Goal: Find specific page/section: Find specific page/section

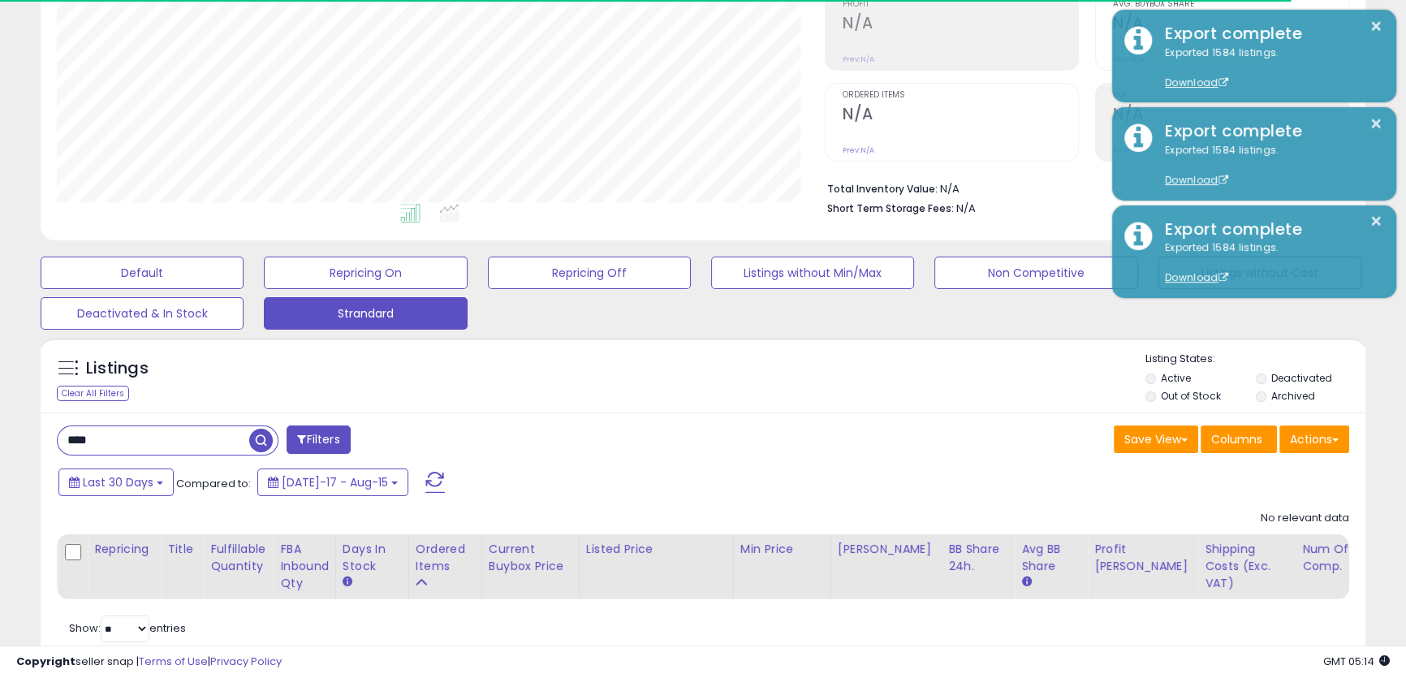
scroll to position [295, 0]
click at [139, 438] on input "****" at bounding box center [154, 440] width 192 height 28
click at [139, 438] on input "****" at bounding box center [217, 440] width 319 height 28
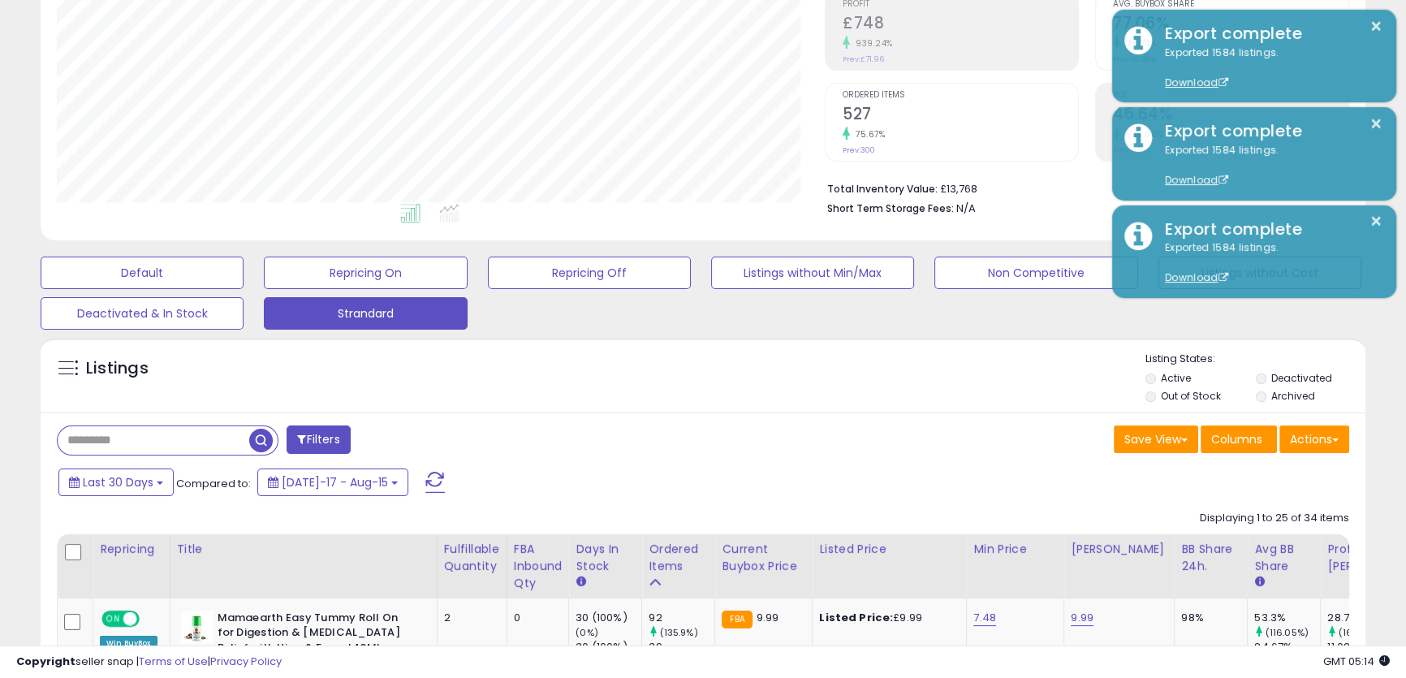
scroll to position [333, 767]
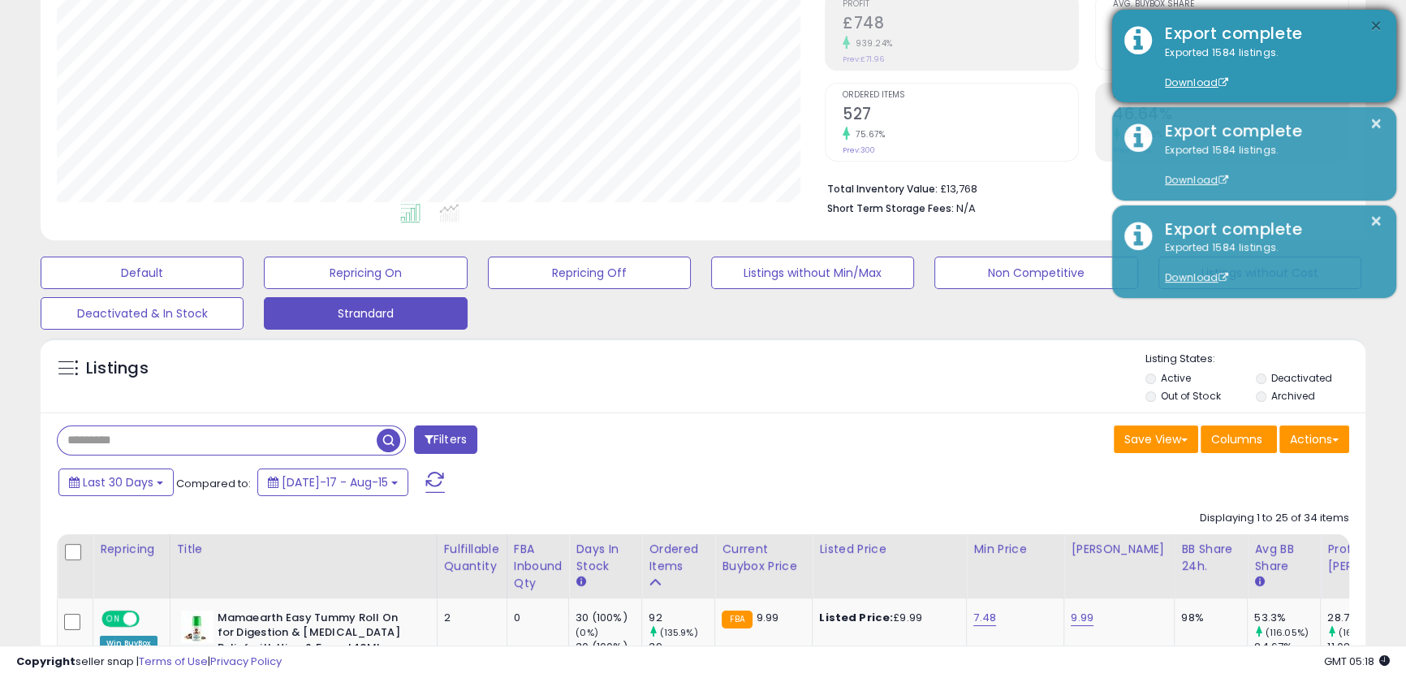
click at [1372, 27] on button "×" at bounding box center [1376, 26] width 13 height 20
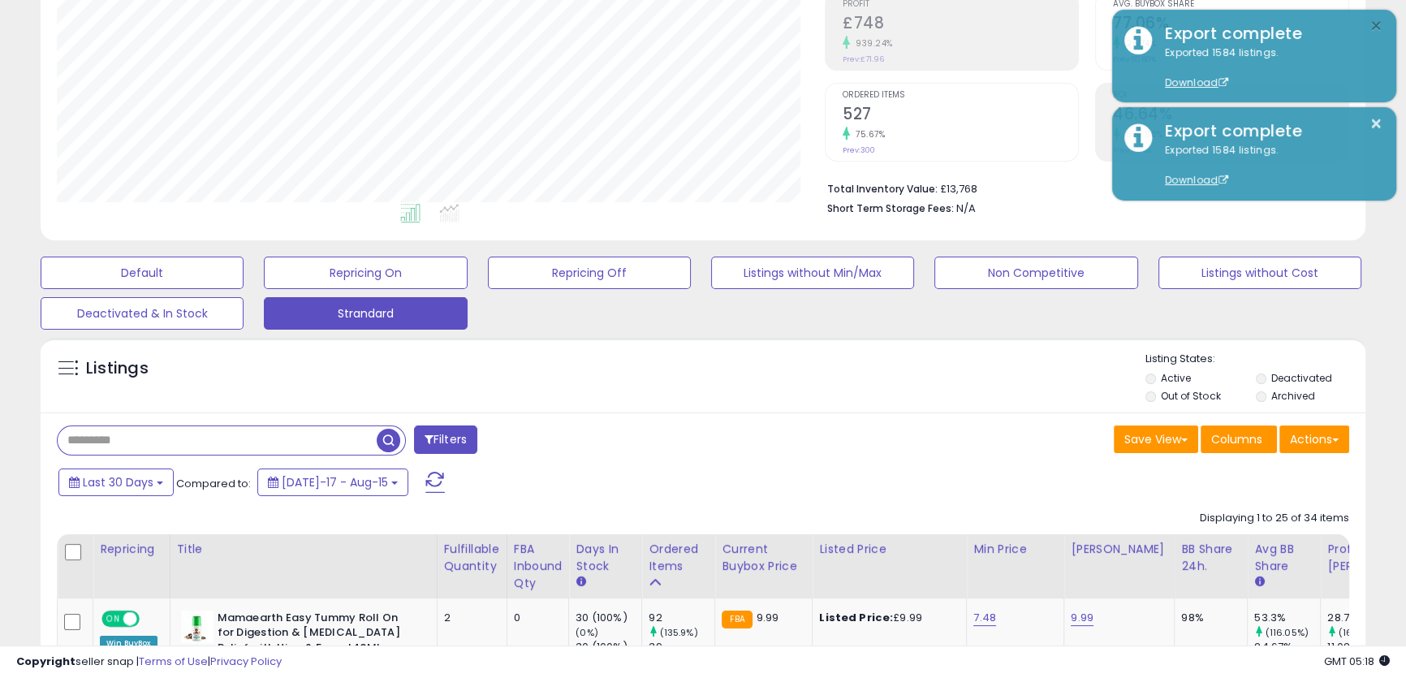
click at [1372, 27] on button "×" at bounding box center [1376, 26] width 13 height 20
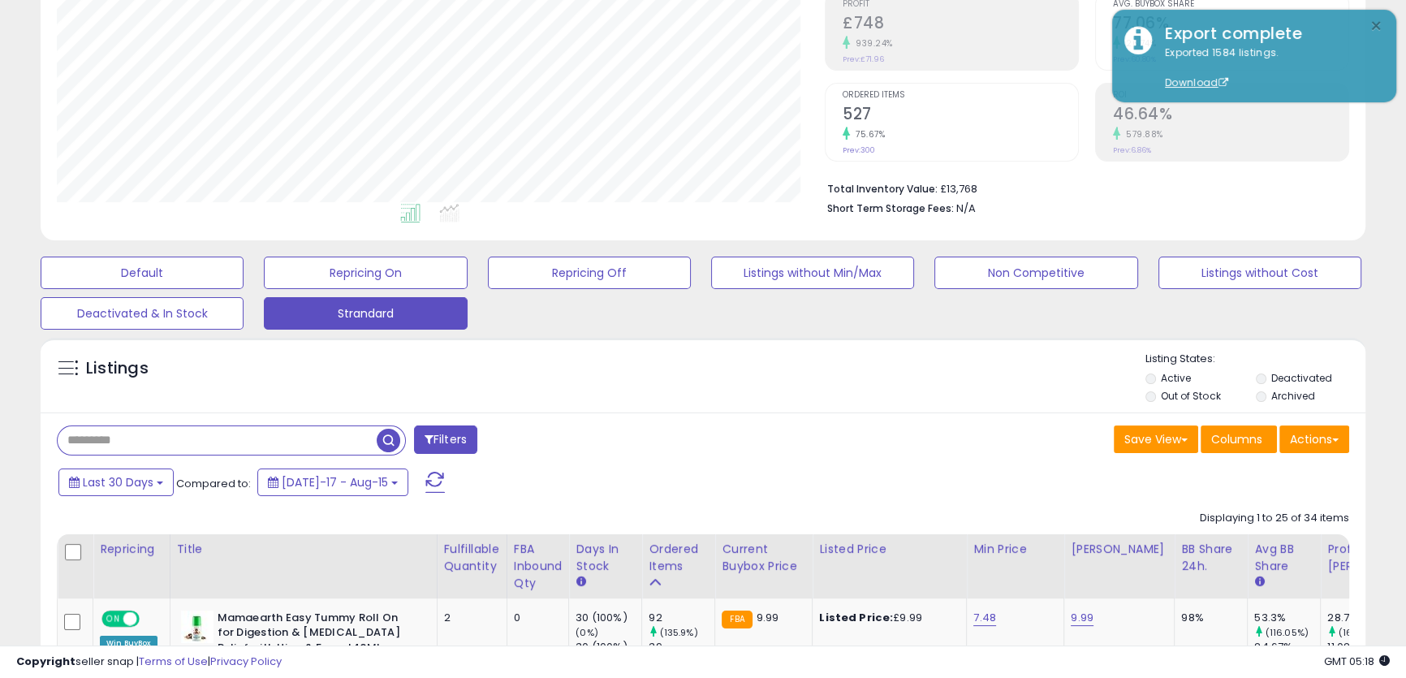
click at [1372, 27] on button "×" at bounding box center [1376, 26] width 13 height 20
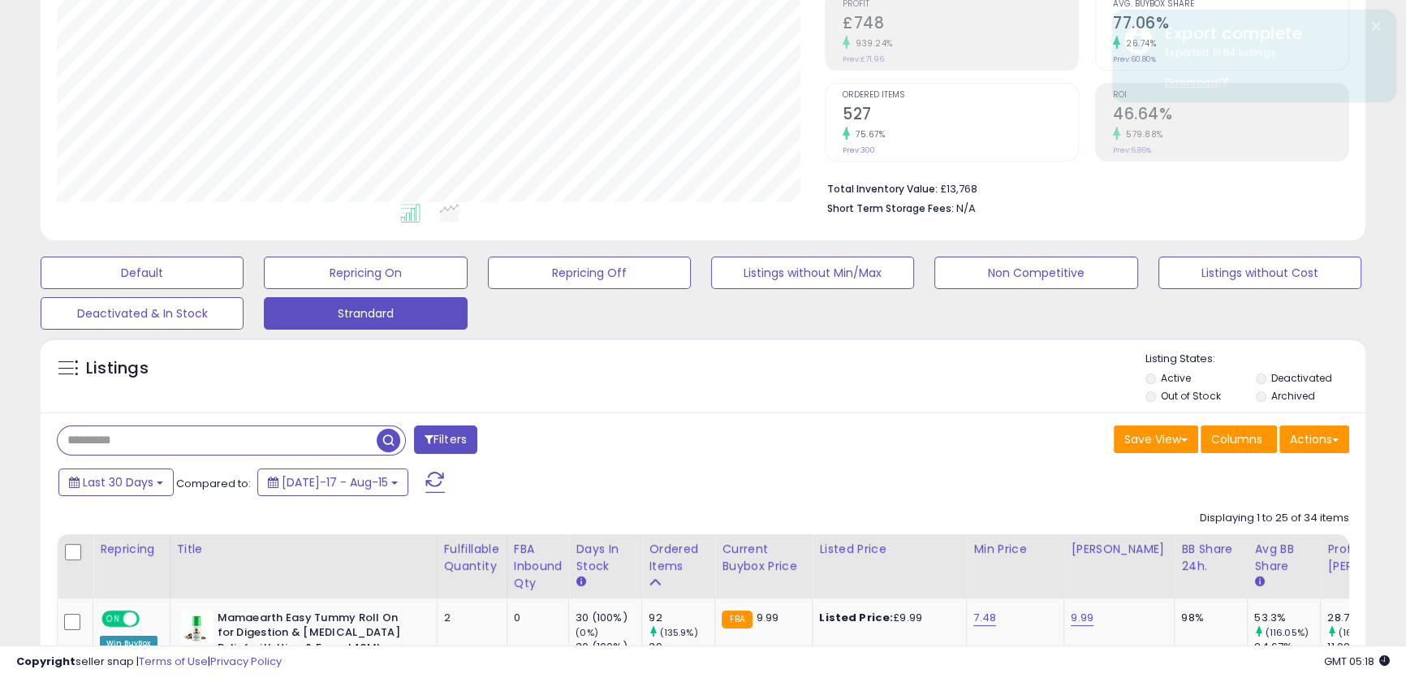
click at [787, 374] on div "Listings" at bounding box center [703, 379] width 1325 height 55
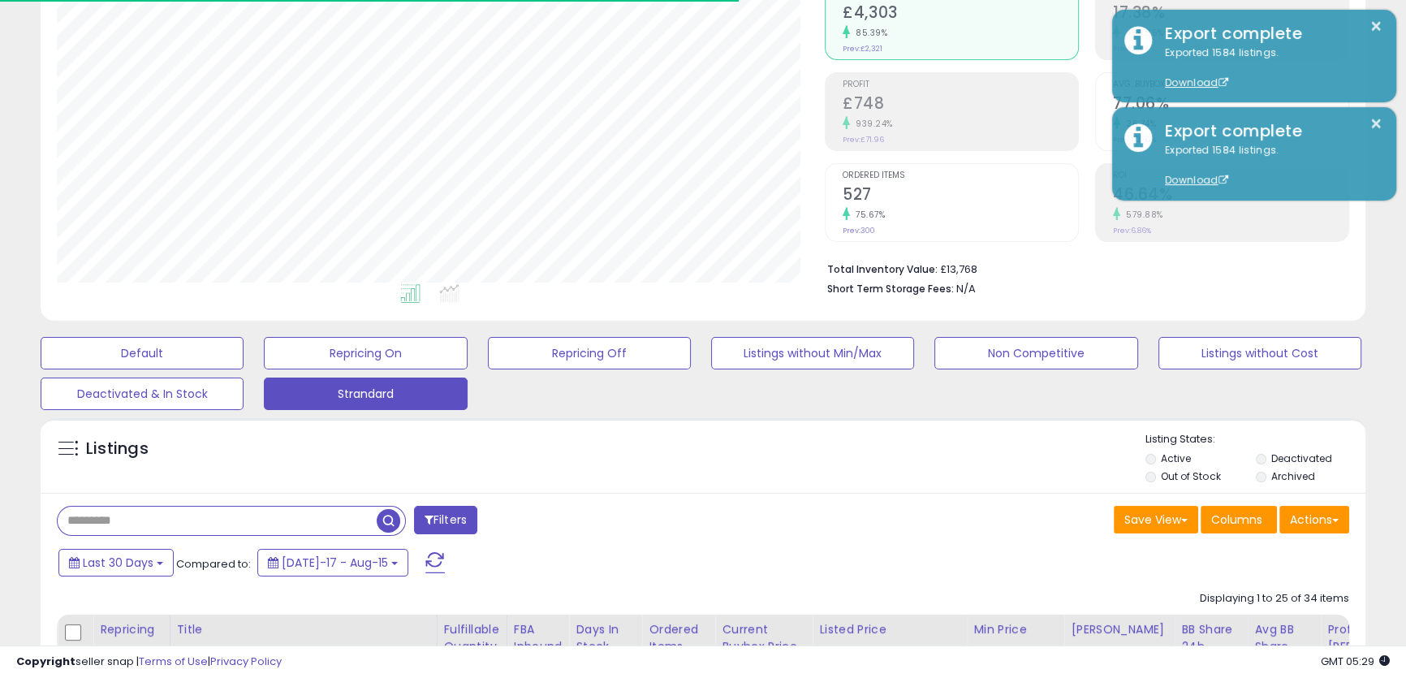
scroll to position [442, 0]
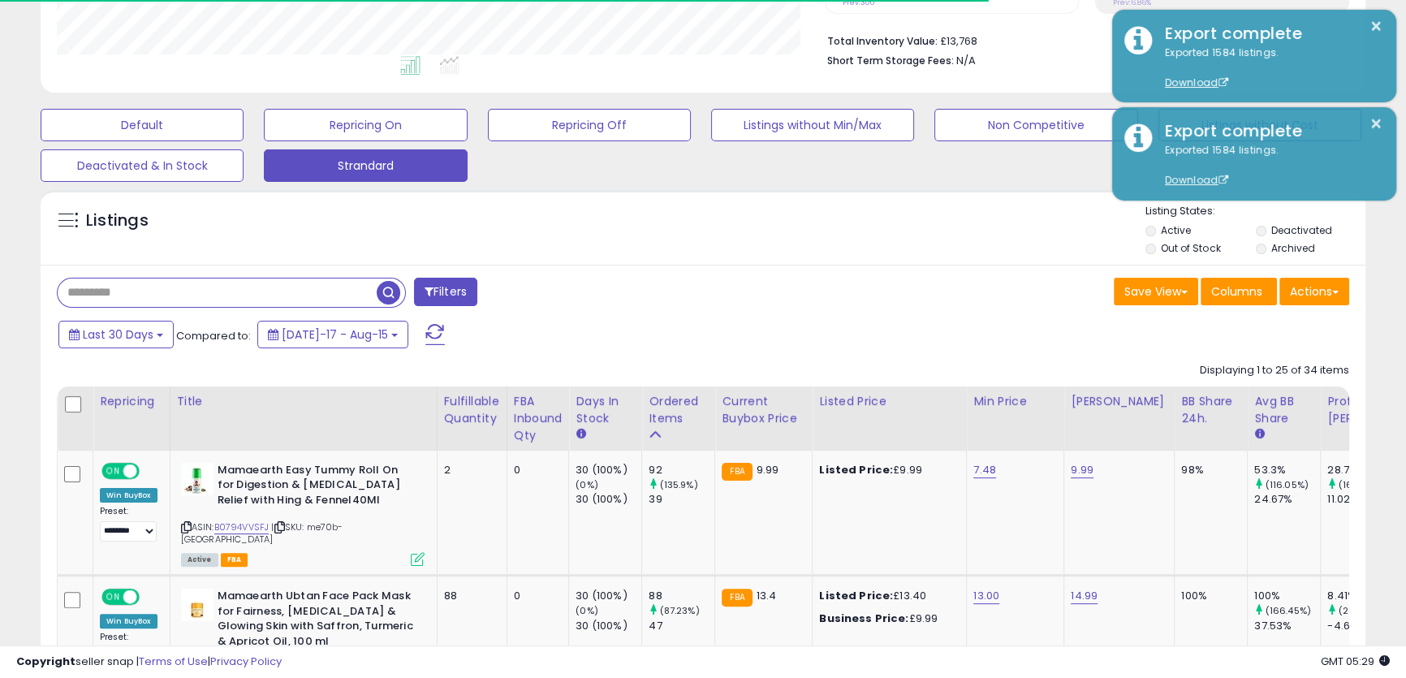
click at [303, 300] on input "text" at bounding box center [217, 292] width 319 height 28
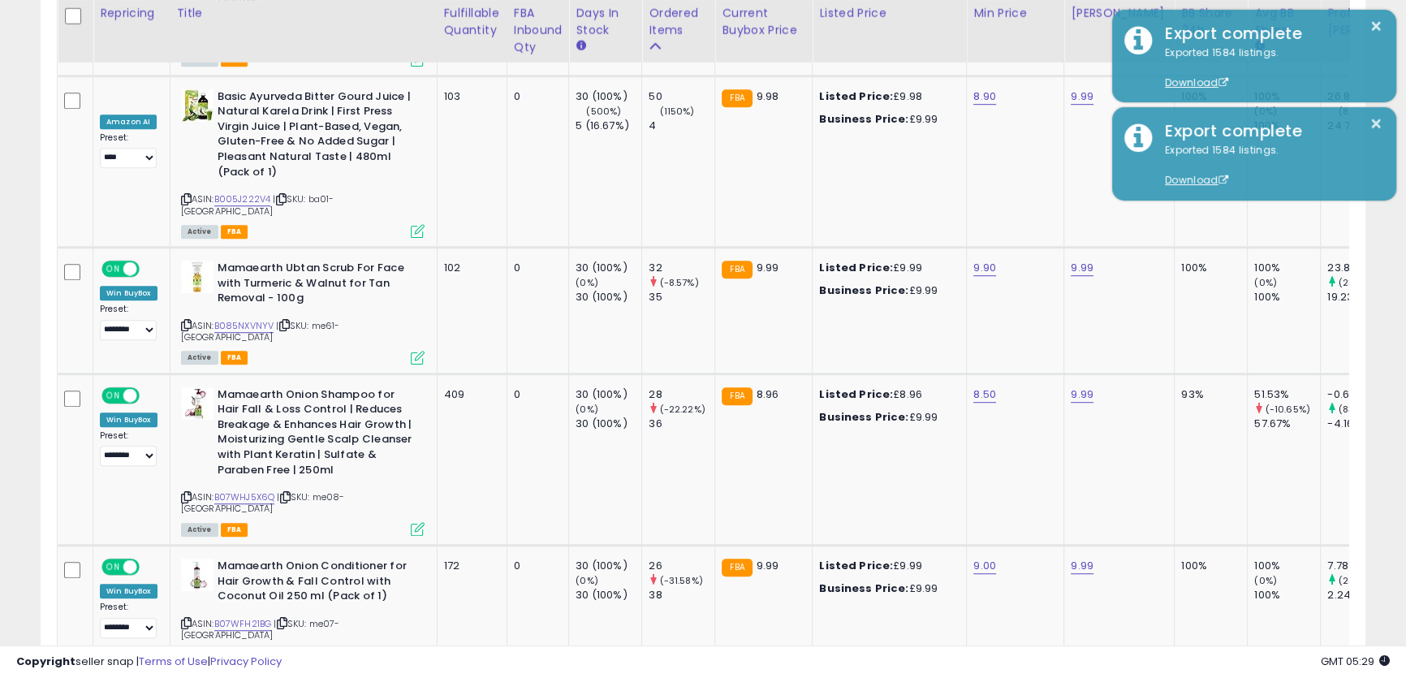
scroll to position [886, 0]
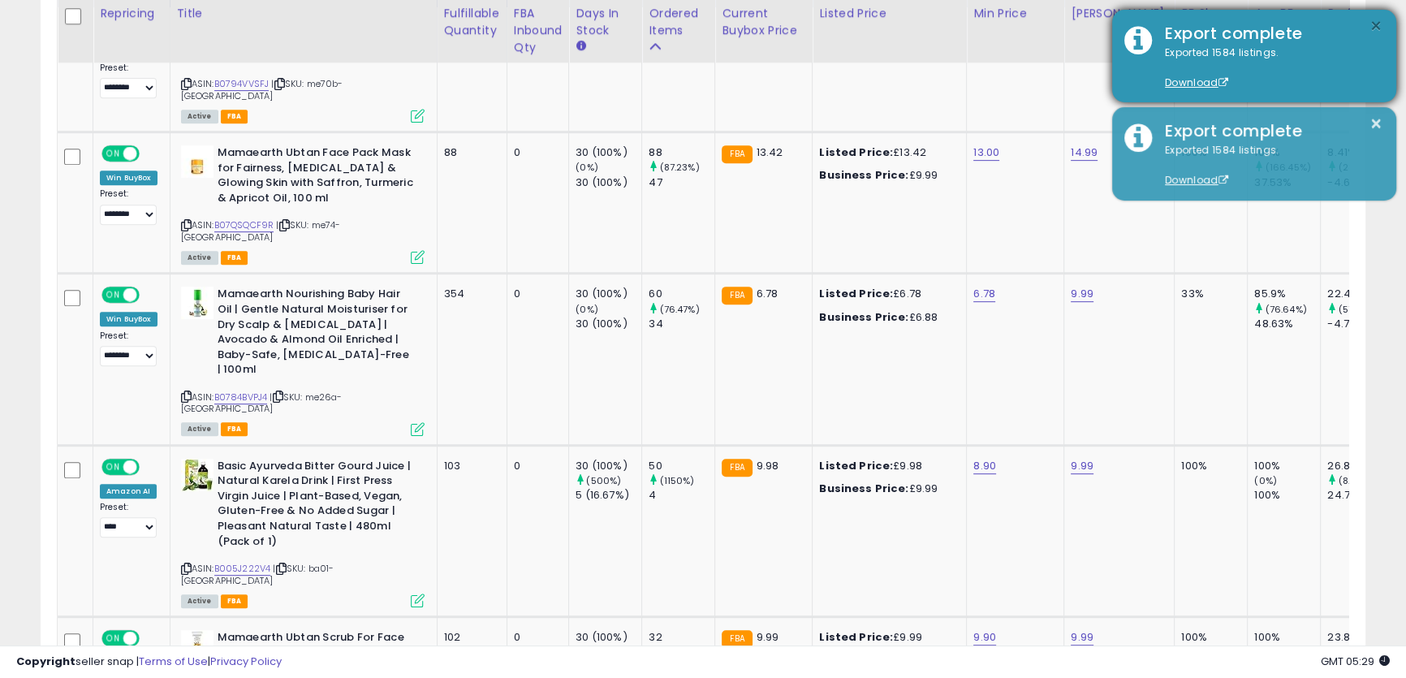
click at [1373, 24] on button "×" at bounding box center [1376, 26] width 13 height 20
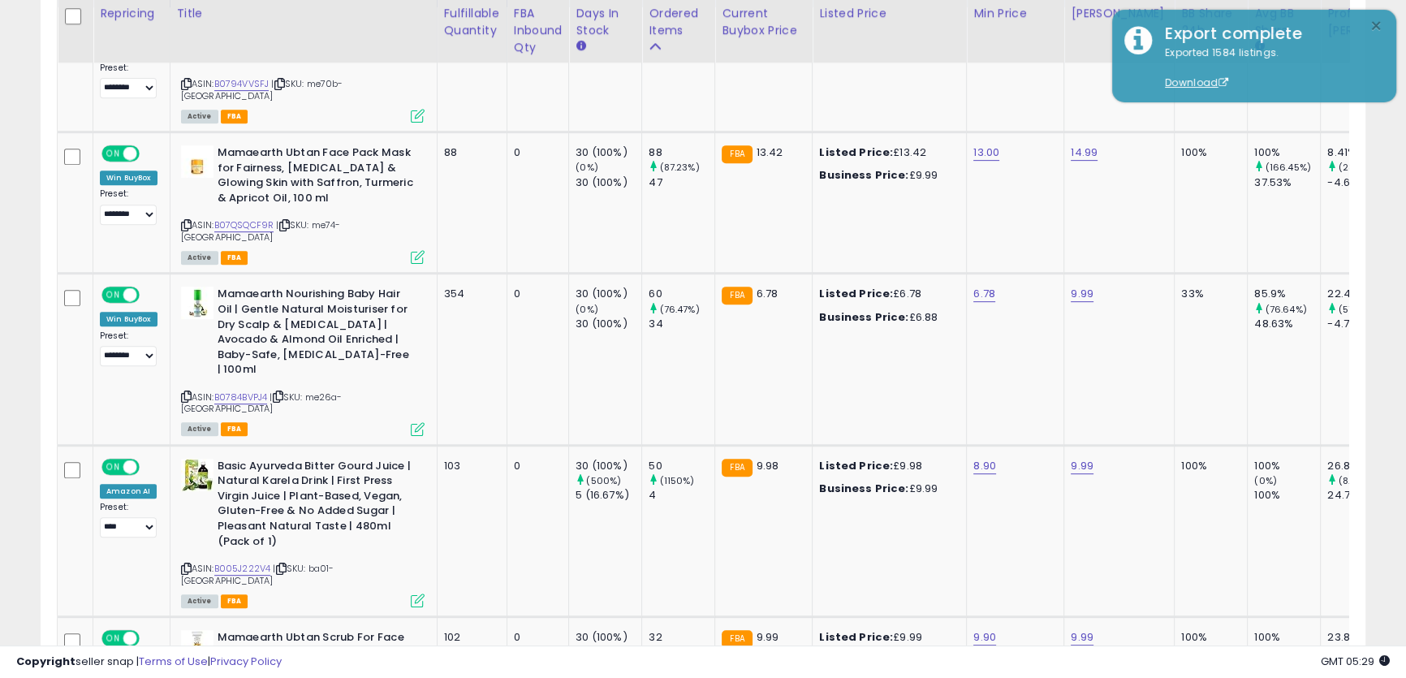
click at [1373, 24] on button "×" at bounding box center [1376, 26] width 13 height 20
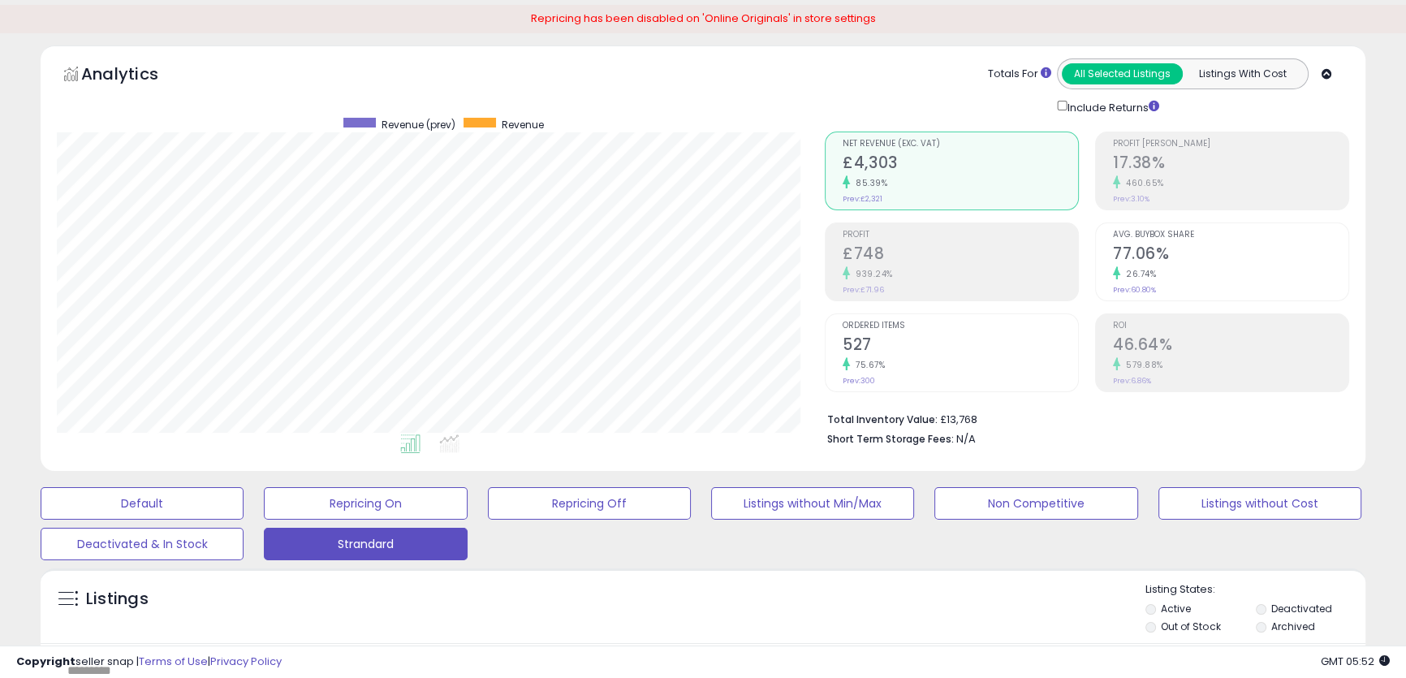
scroll to position [0, 0]
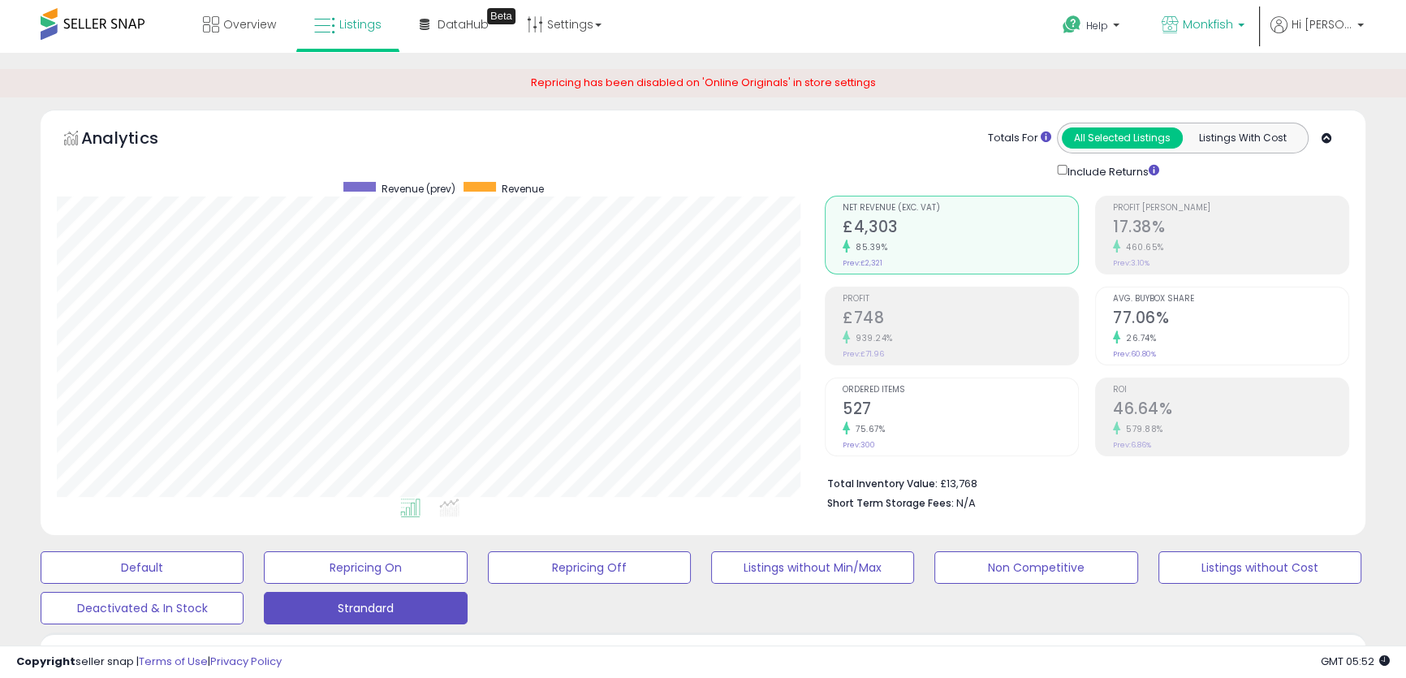
click at [1214, 24] on span "Monkfish" at bounding box center [1208, 24] width 50 height 16
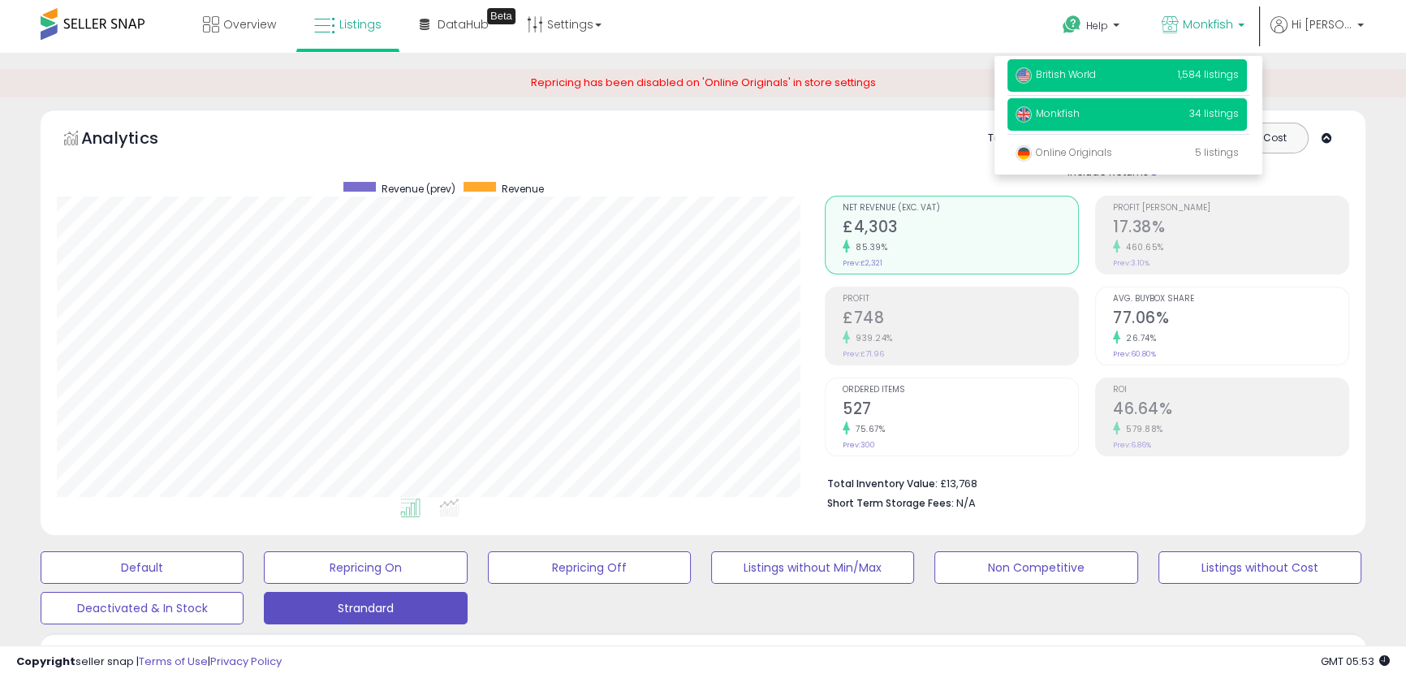
click at [1148, 78] on p "British World 1,584 listings" at bounding box center [1127, 75] width 239 height 32
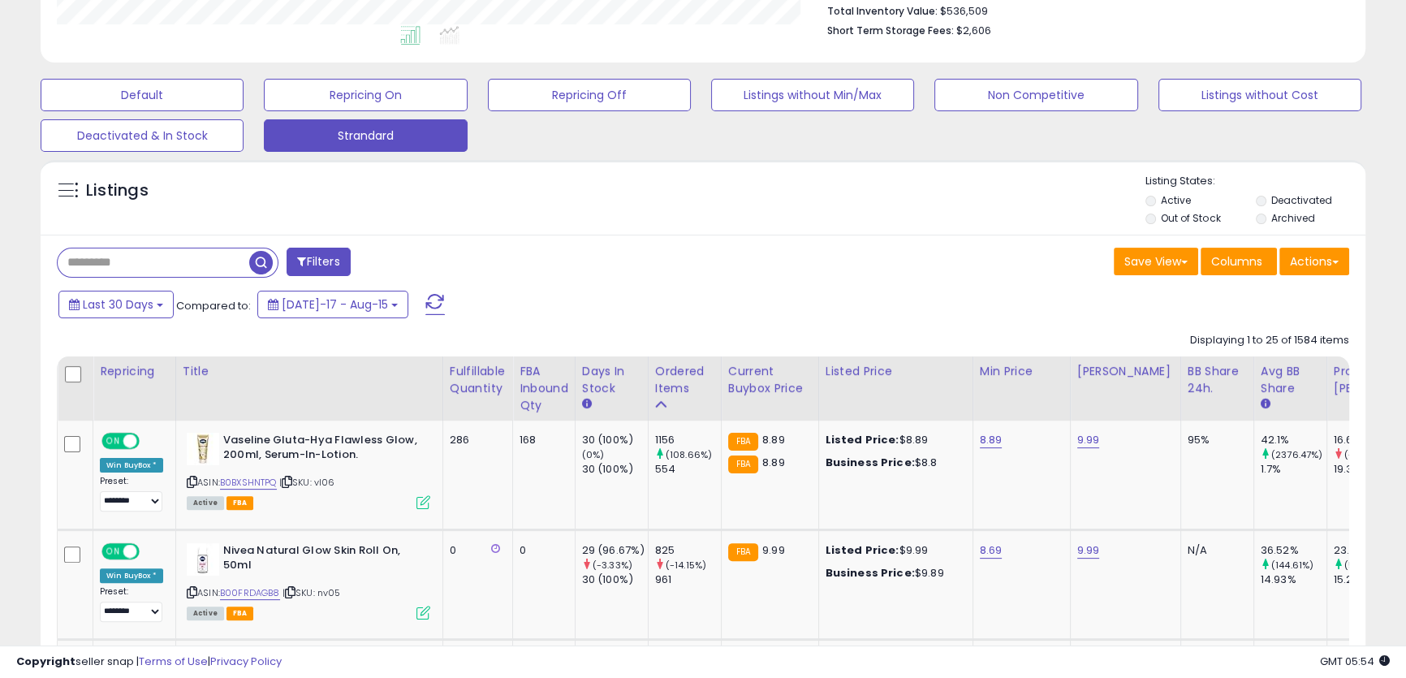
scroll to position [516, 0]
